Goal: Information Seeking & Learning: Understand process/instructions

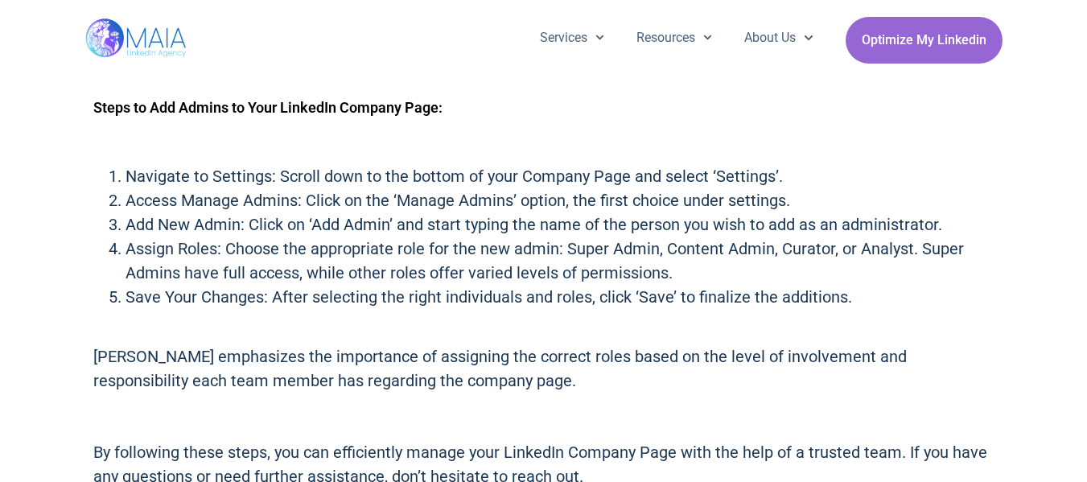
scroll to position [805, 0]
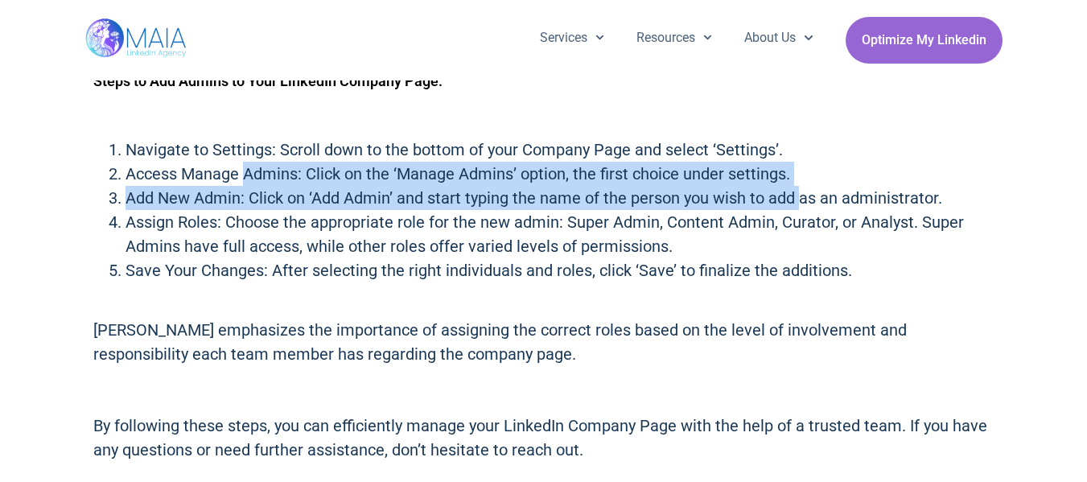
drag, startPoint x: 244, startPoint y: 177, endPoint x: 810, endPoint y: 186, distance: 566.5
click at [810, 186] on ol "Navigate to Settings: Scroll down to the bottom of your Company Page and select…" at bounding box center [543, 210] width 901 height 145
click at [269, 195] on li "Add New Admin: Click on ‘Add Admin’ and start typing the name of the person you…" at bounding box center [560, 198] width 869 height 24
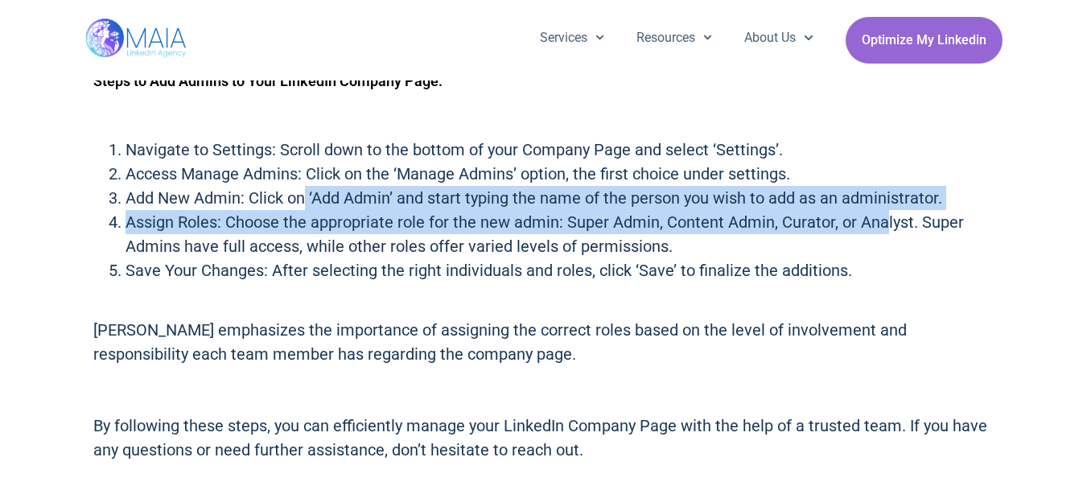
drag, startPoint x: 339, startPoint y: 197, endPoint x: 884, endPoint y: 211, distance: 545.7
click at [884, 211] on ol "Navigate to Settings: Scroll down to the bottom of your Company Page and select…" at bounding box center [543, 210] width 901 height 145
click at [505, 228] on li "Assign Roles: Choose the appropriate role for the new admin: Super Admin, Conte…" at bounding box center [560, 234] width 869 height 48
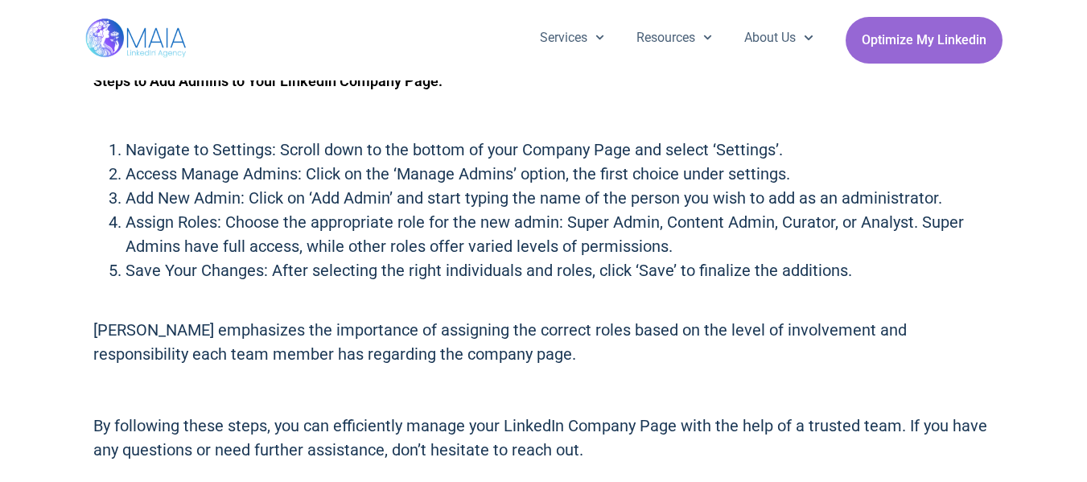
click at [0, 249] on div "How to Add Page Admins to Your LinkedIn Company Page [PERSON_NAME] from MAIA gu…" at bounding box center [543, 192] width 1087 height 595
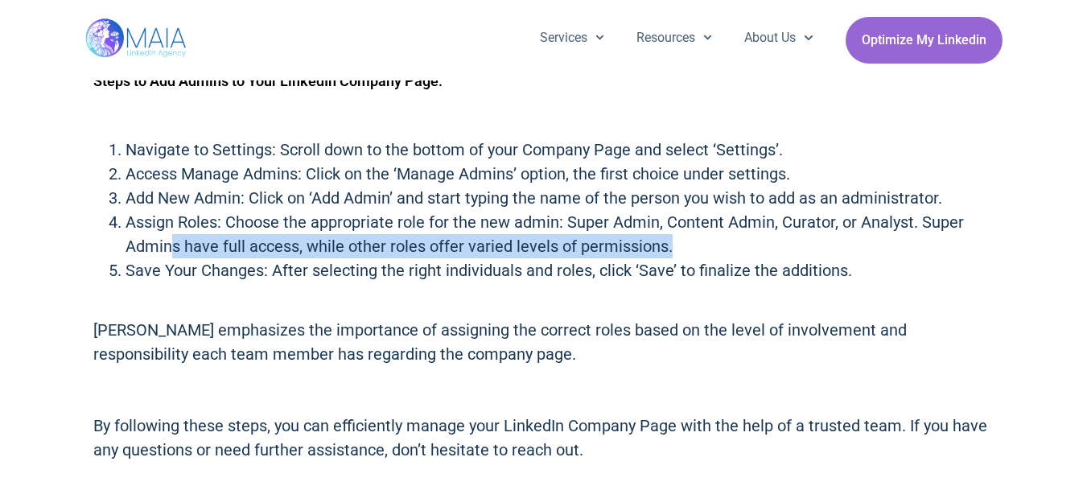
drag, startPoint x: 168, startPoint y: 253, endPoint x: 694, endPoint y: 249, distance: 525.4
click at [694, 249] on li "Assign Roles: Choose the appropriate role for the new admin: Super Admin, Conte…" at bounding box center [560, 234] width 869 height 48
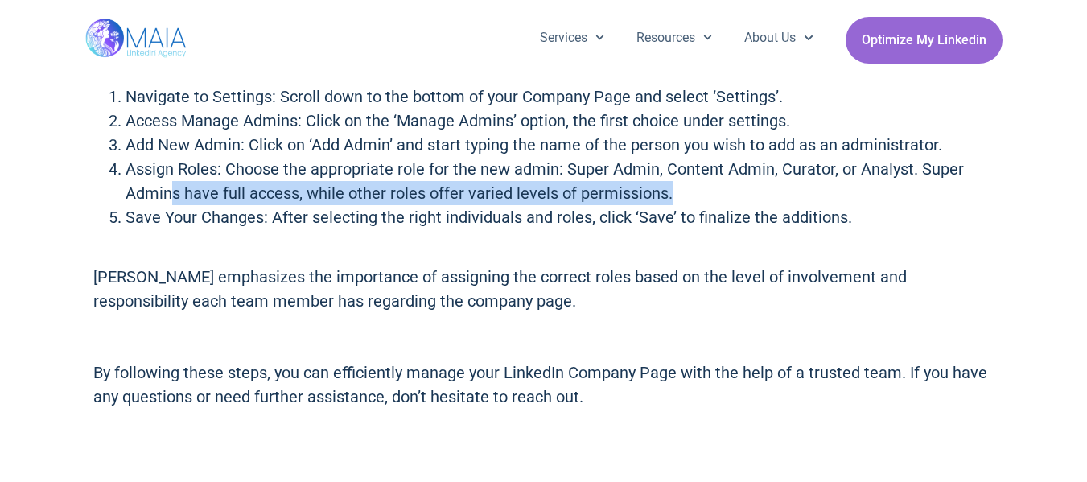
scroll to position [885, 0]
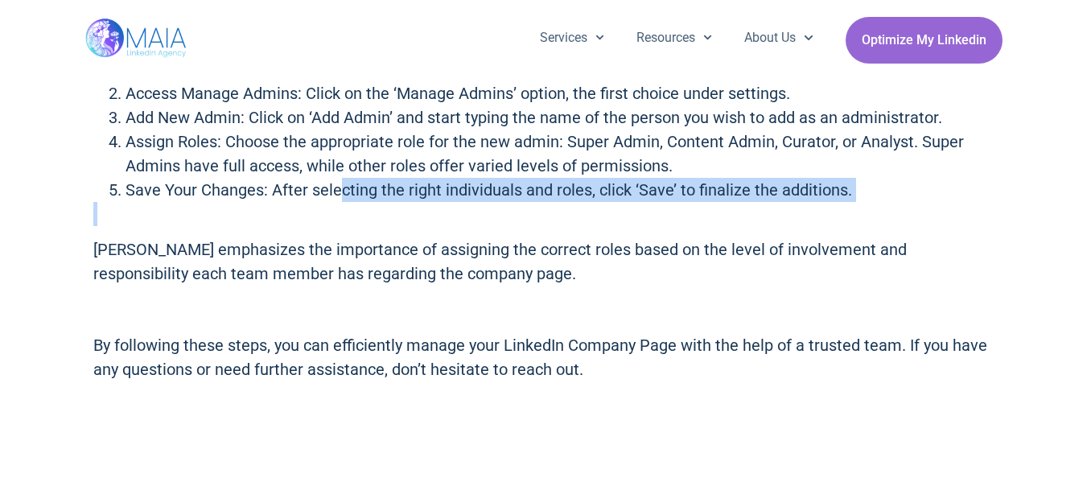
drag, startPoint x: 344, startPoint y: 191, endPoint x: 735, endPoint y: 204, distance: 392.1
click at [734, 206] on div "[PERSON_NAME] from MAIA guides you through the process of adding administrators…" at bounding box center [543, 139] width 901 height 484
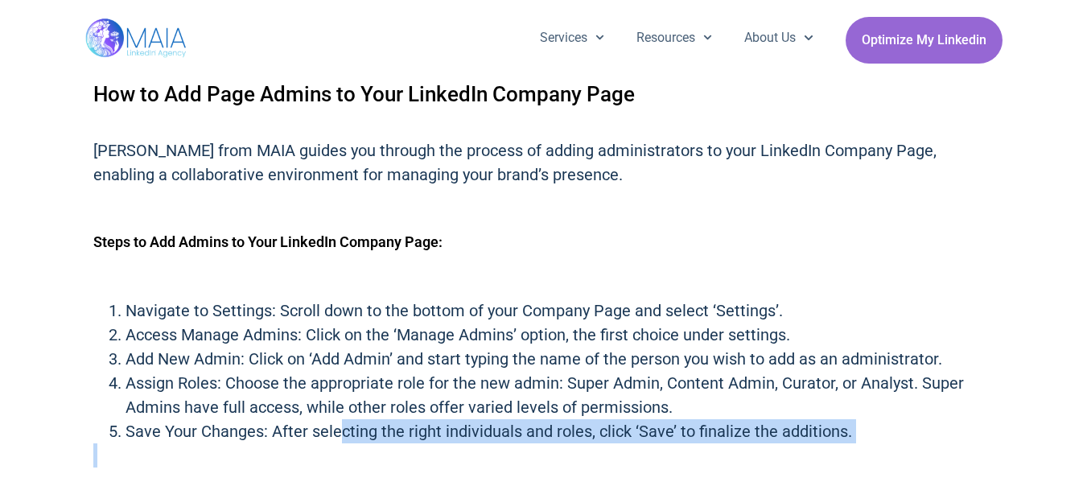
scroll to position [724, 0]
